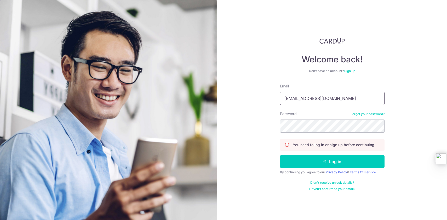
click at [334, 99] on input "[EMAIL_ADDRESS][DOMAIN_NAME]" at bounding box center [332, 98] width 105 height 13
type input "[EMAIL_ADDRESS][DOMAIN_NAME]"
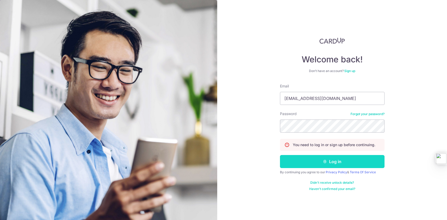
click at [337, 163] on button "Log in" at bounding box center [332, 161] width 105 height 13
